Goal: Book appointment/travel/reservation

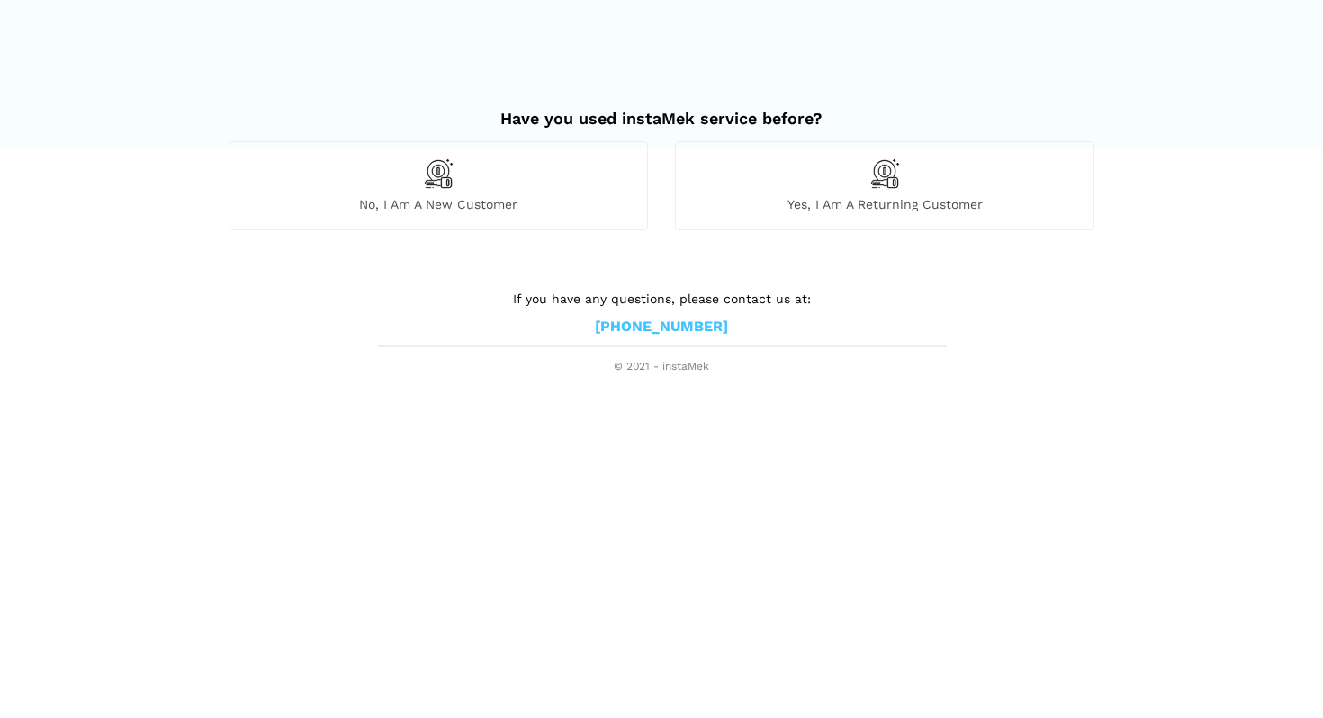
click at [809, 205] on span "Yes, I am a returning customer" at bounding box center [884, 204] width 417 height 16
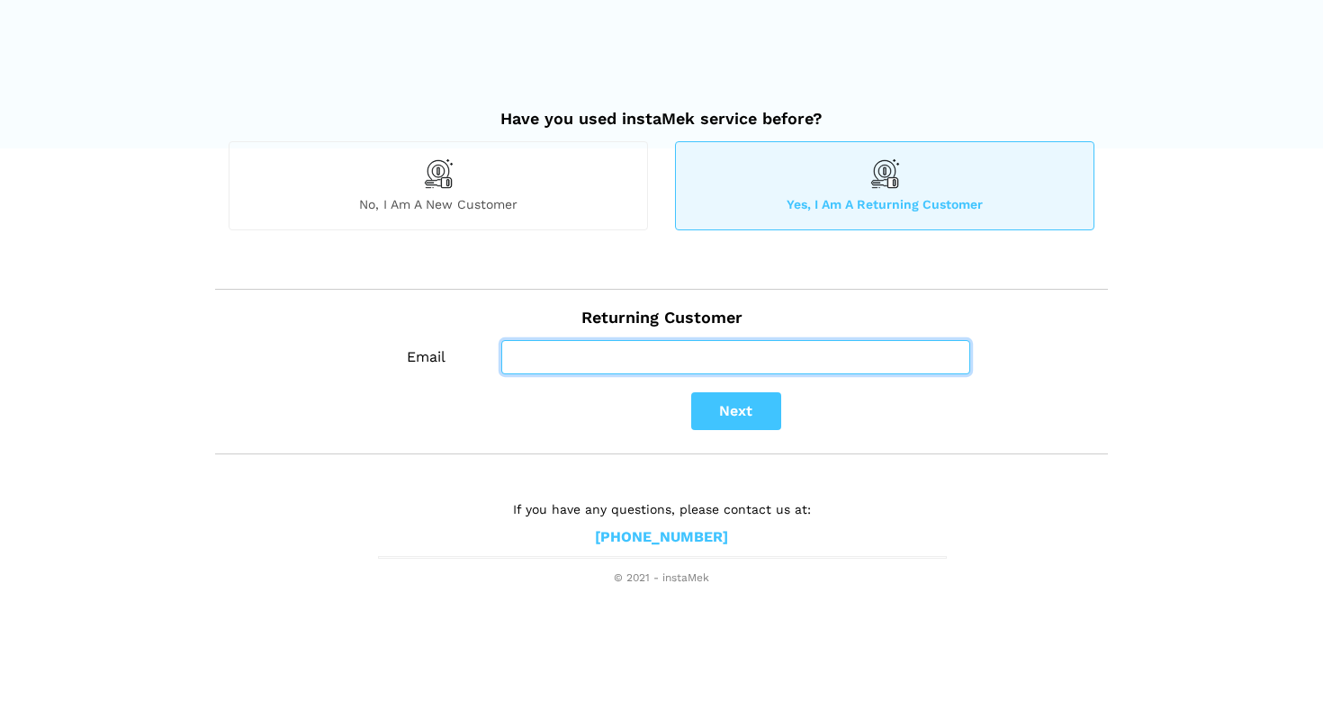
click at [673, 354] on input "Email" at bounding box center [735, 357] width 469 height 34
type input "[PERSON_NAME][EMAIL_ADDRESS][DOMAIN_NAME]"
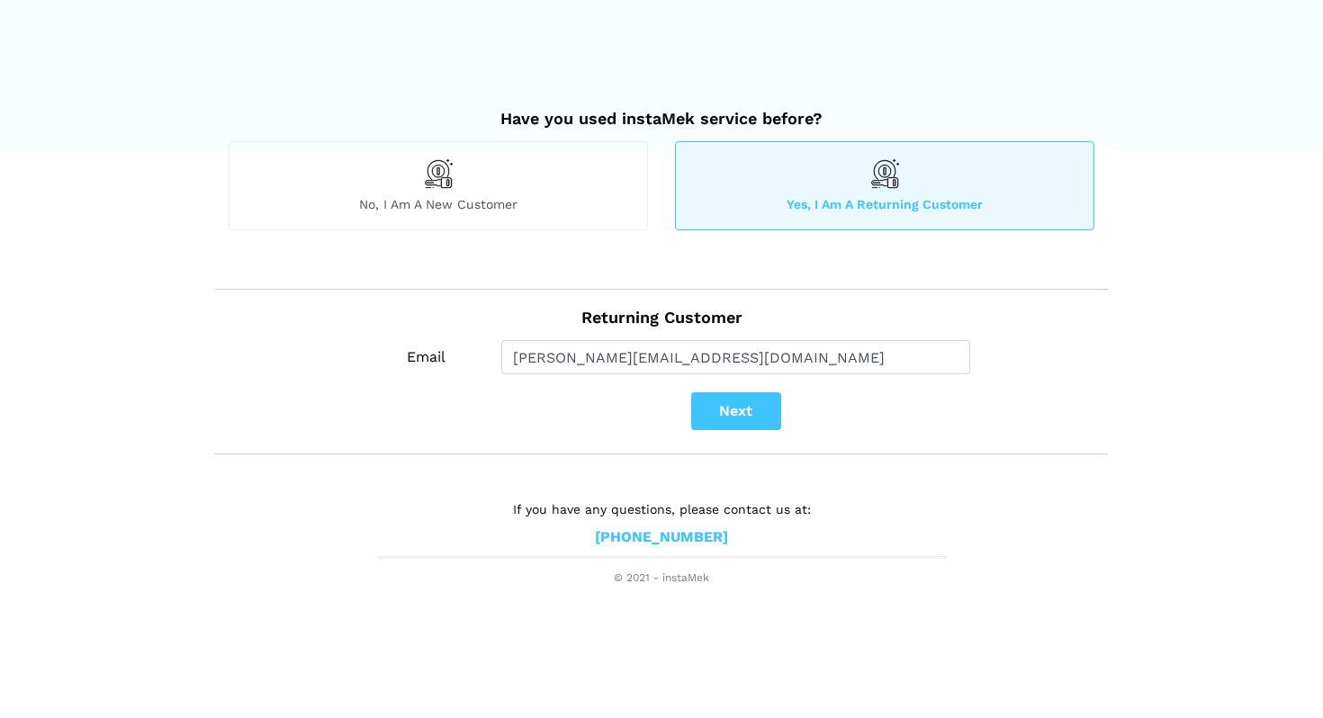
click at [720, 409] on button "Next" at bounding box center [736, 411] width 90 height 38
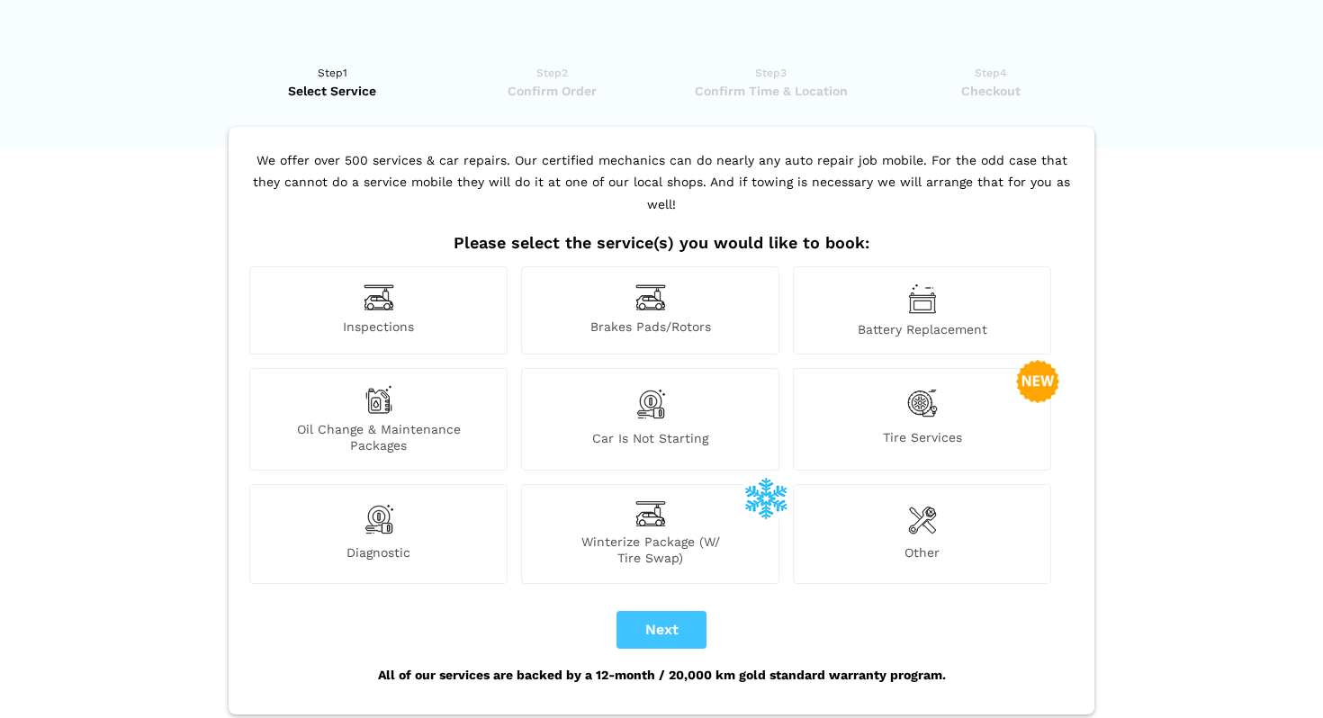
click at [884, 401] on div "Tire Services" at bounding box center [922, 419] width 258 height 103
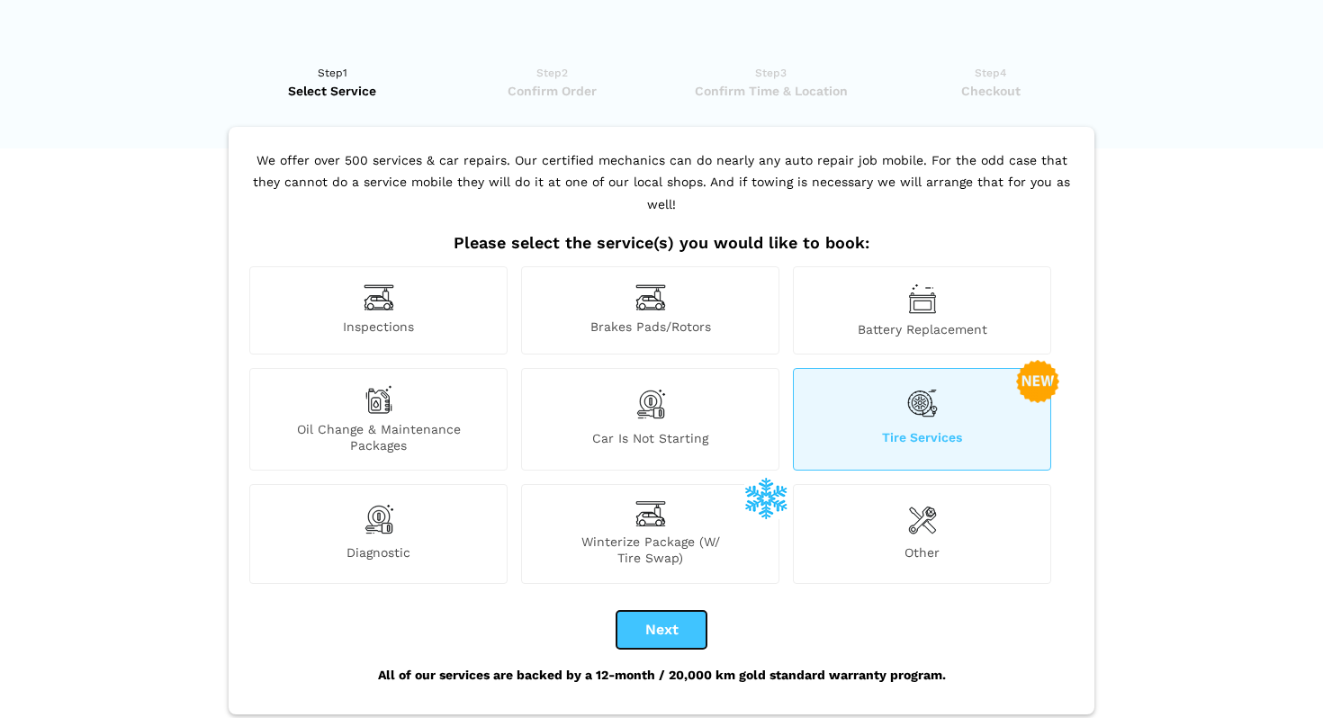
click at [653, 611] on button "Next" at bounding box center [661, 630] width 90 height 38
checkbox input "true"
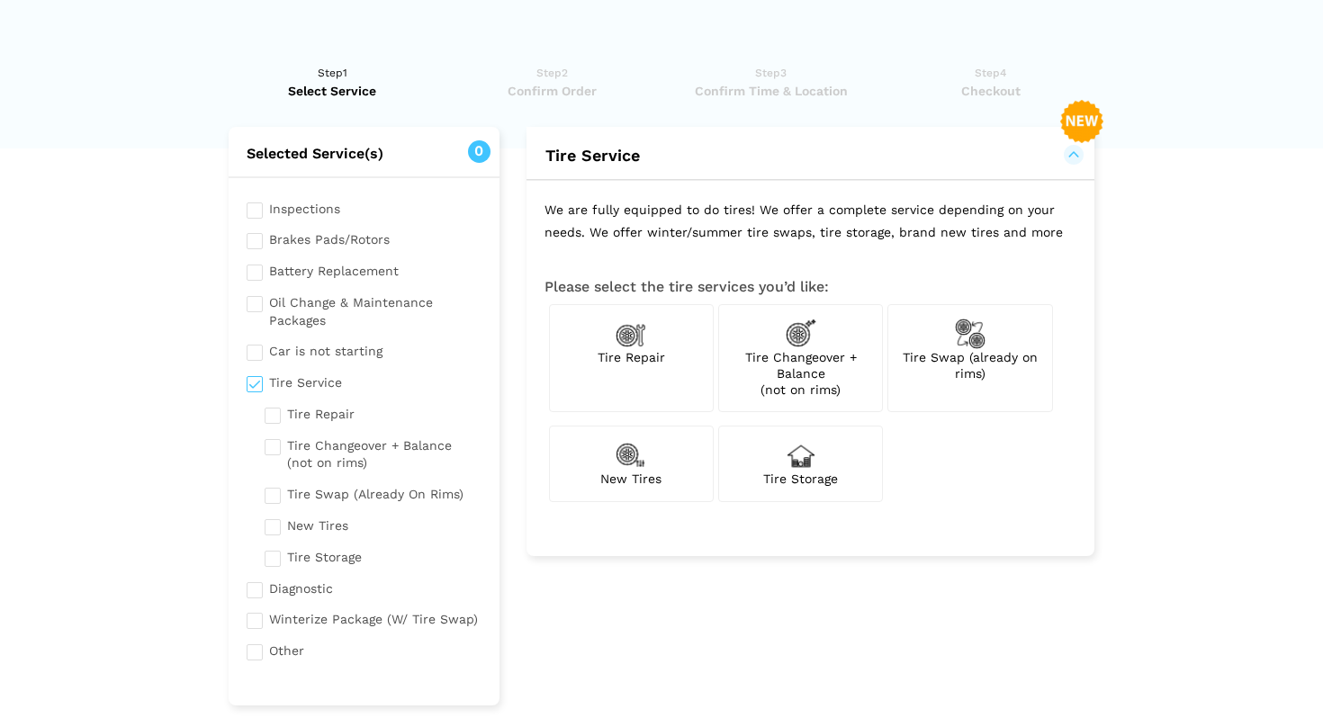
click at [922, 329] on div "Tire Swap (already on rims)" at bounding box center [969, 358] width 165 height 109
checkbox input "true"
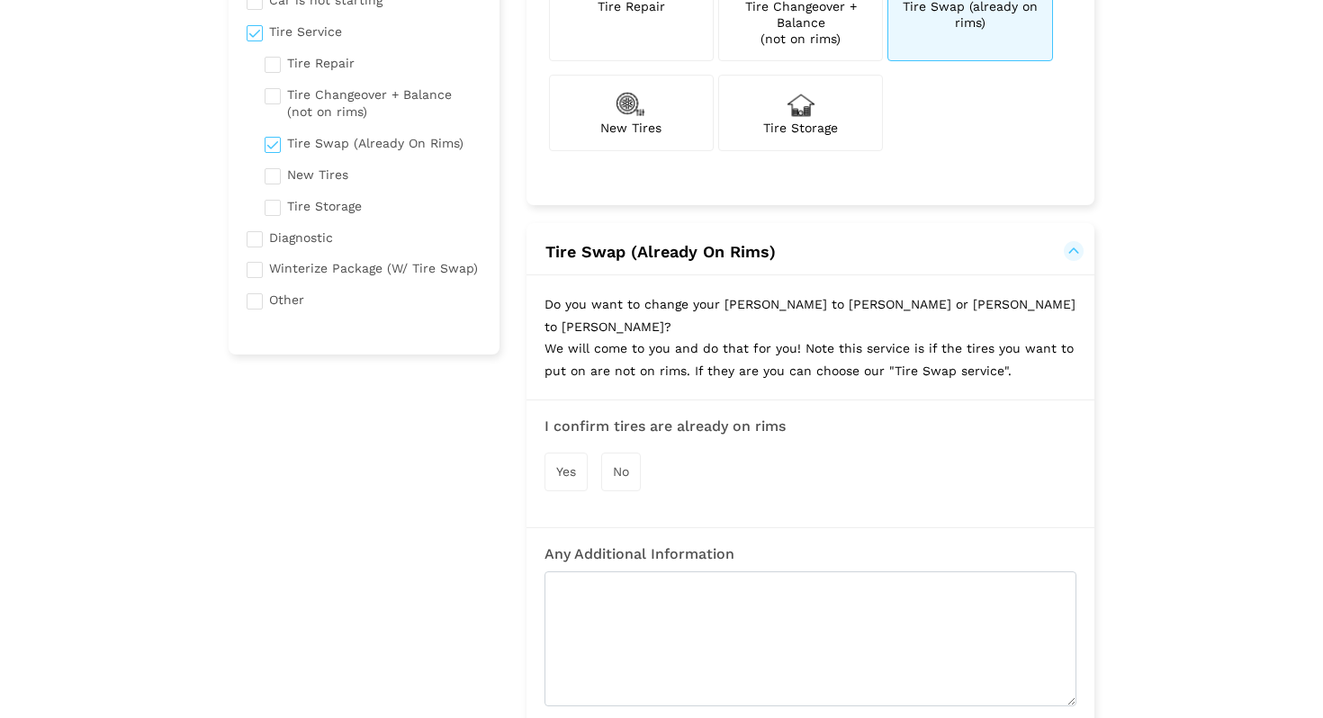
scroll to position [357, 0]
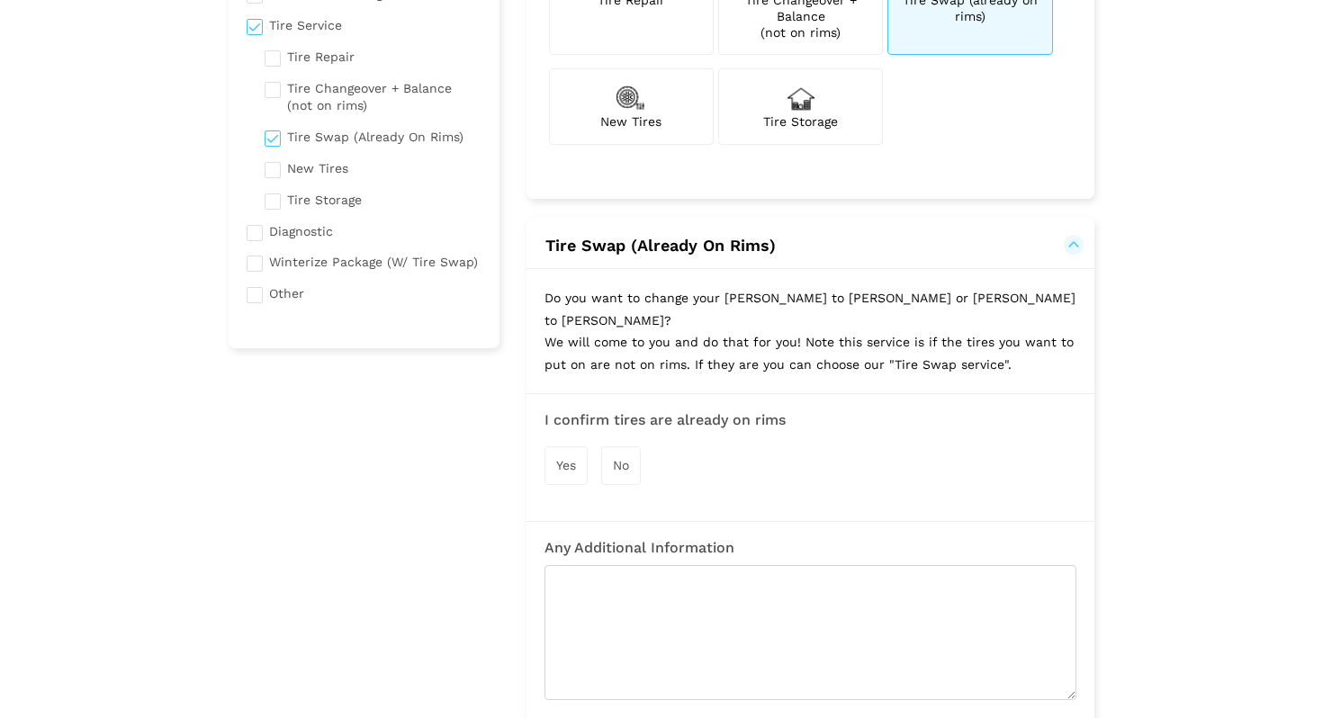
click at [569, 458] on span "Yes" at bounding box center [566, 465] width 20 height 14
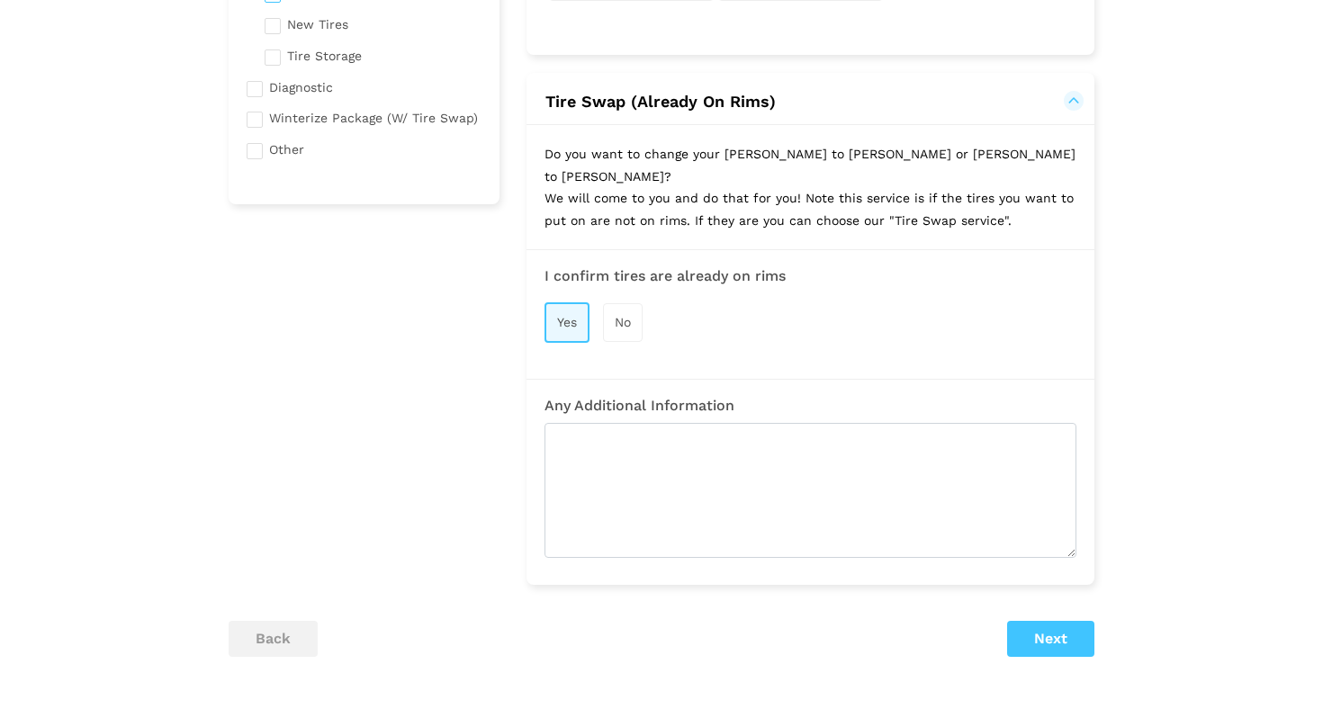
scroll to position [625, 0]
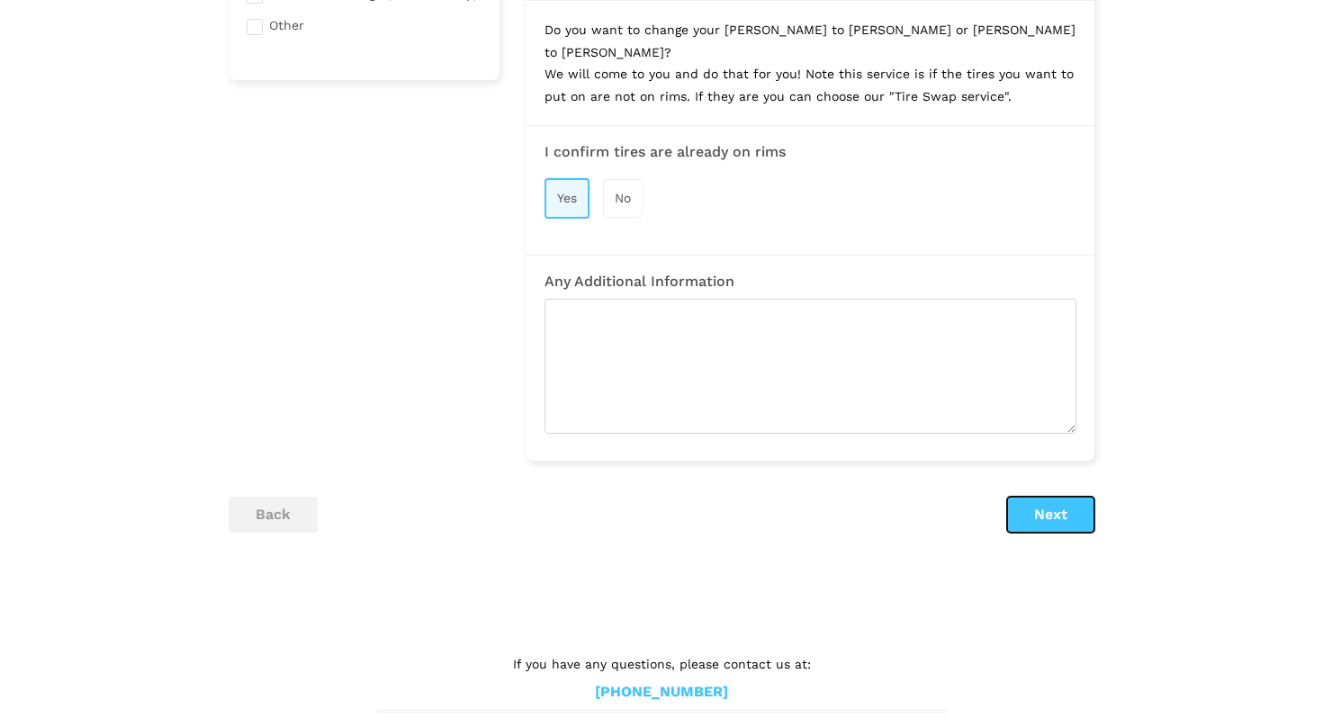
click at [1081, 500] on button "Next" at bounding box center [1050, 515] width 87 height 36
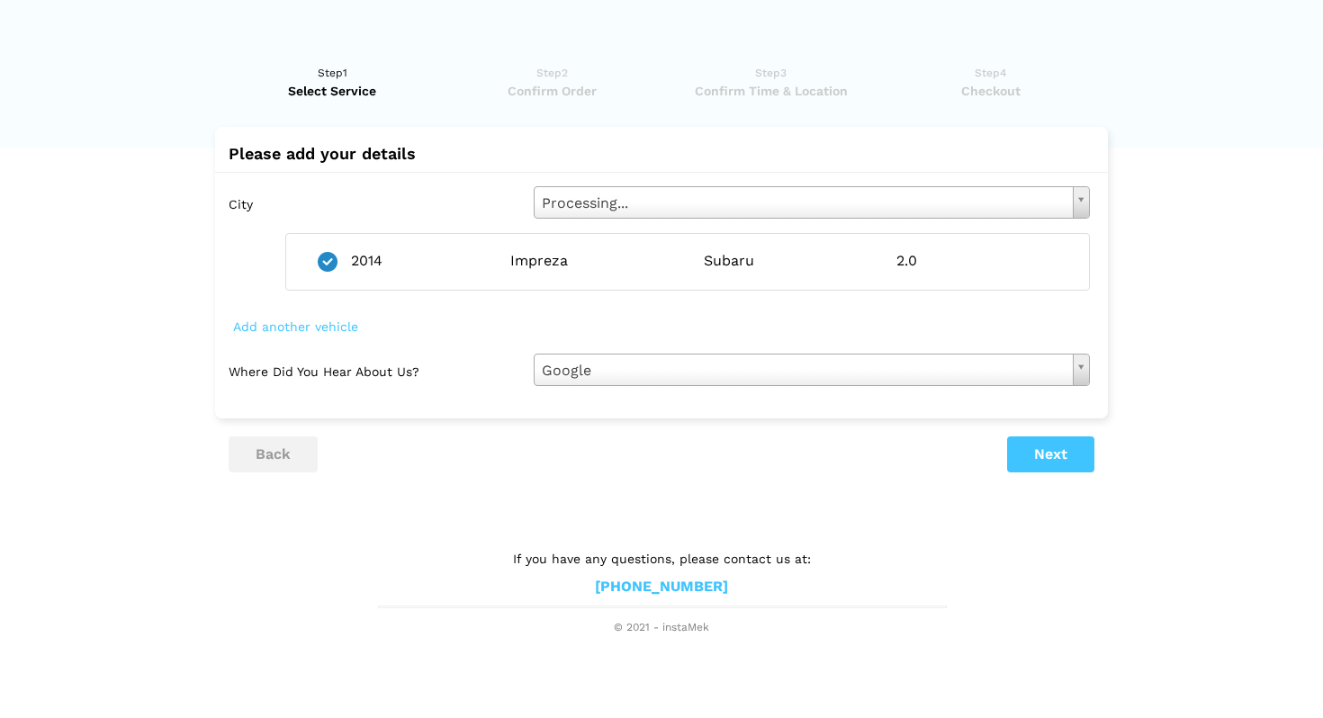
scroll to position [0, 0]
click at [1063, 456] on button "Next" at bounding box center [1050, 454] width 87 height 36
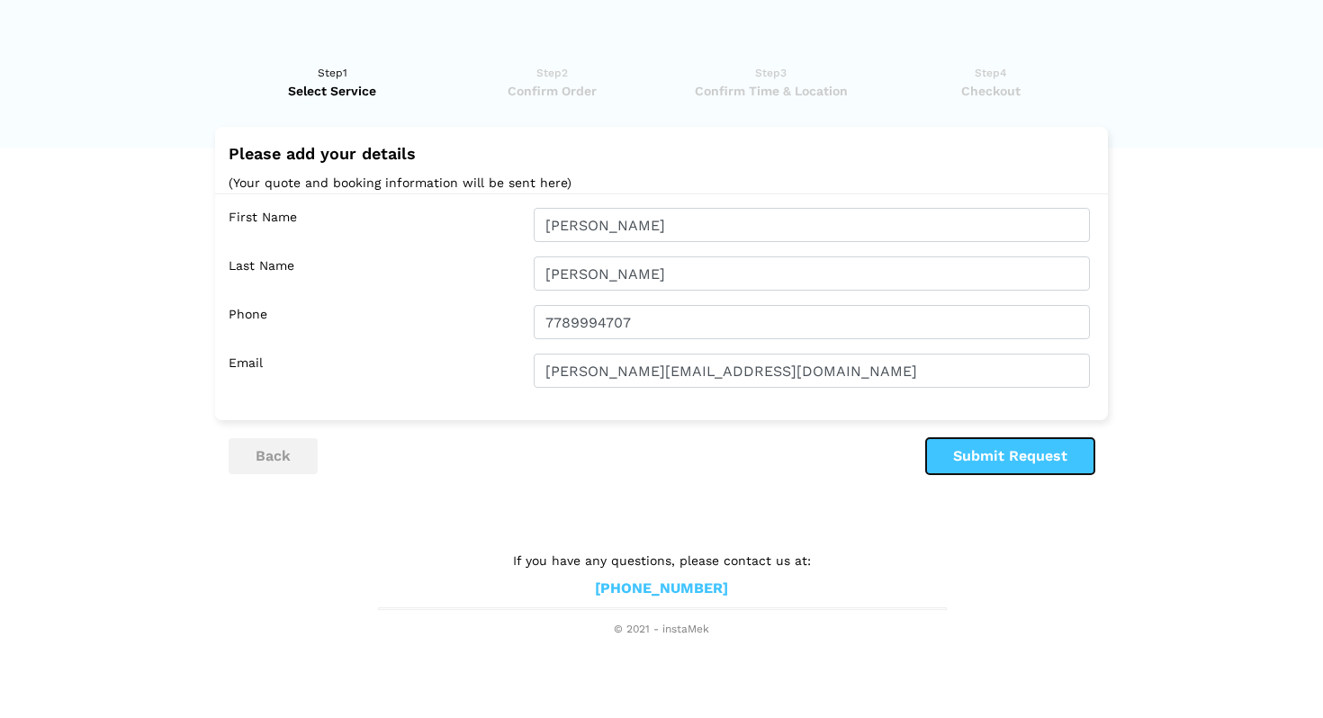
click at [1055, 455] on button "Submit Request" at bounding box center [1010, 456] width 168 height 36
